Goal: Information Seeking & Learning: Understand process/instructions

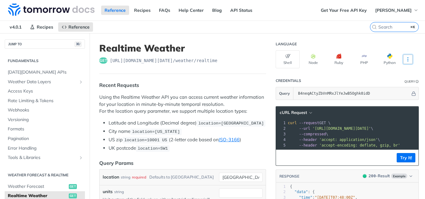
click at [405, 58] on icon "More ellipsis" at bounding box center [408, 60] width 6 height 6
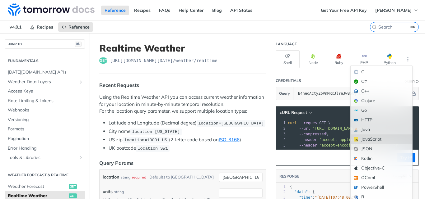
click at [380, 140] on div "JavaScript" at bounding box center [381, 140] width 62 height 10
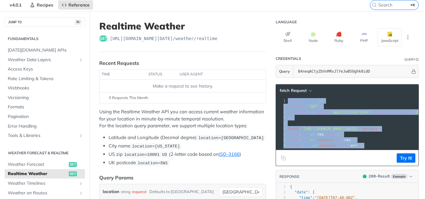
drag, startPoint x: 375, startPoint y: 146, endPoint x: 281, endPoint y: 100, distance: 105.1
click at [286, 100] on div "1 const options = { 2 method : 'GET' , 3 headers : { accept : 'application/json…" at bounding box center [408, 123] width 244 height 50
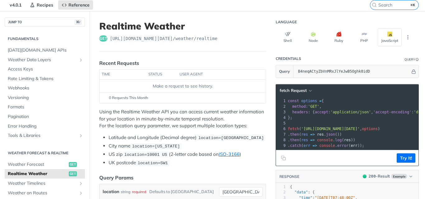
click at [378, 147] on pre ". catch ( err => console . error ( err ));" at bounding box center [408, 146] width 244 height 6
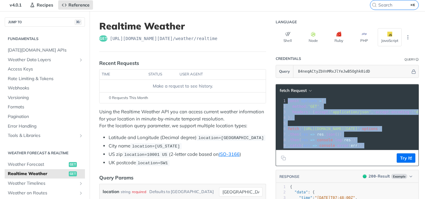
drag, startPoint x: 378, startPoint y: 147, endPoint x: 280, endPoint y: 99, distance: 108.6
click at [286, 99] on div "1 const options = { 2 method : 'GET' , 3 headers : { accept : 'application/json…" at bounding box center [408, 123] width 244 height 50
copy div "const options = { 2 method : 'GET' , 3 headers : { accept : 'application/json' …"
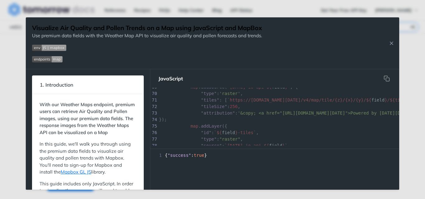
scroll to position [462, 0]
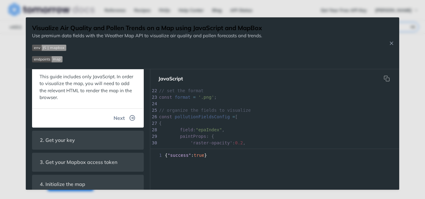
click at [130, 121] on icon "button" at bounding box center [133, 118] width 6 height 6
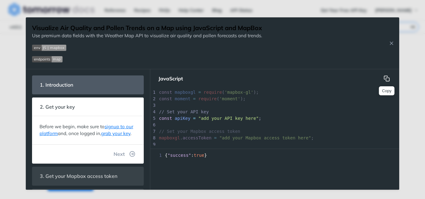
click at [387, 78] on icon "hidden" at bounding box center [386, 79] width 6 height 6
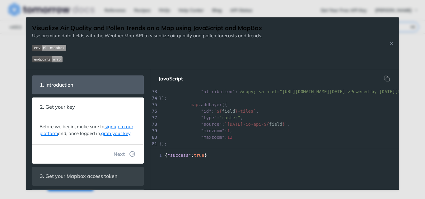
scroll to position [516, 0]
